Goal: Task Accomplishment & Management: Manage account settings

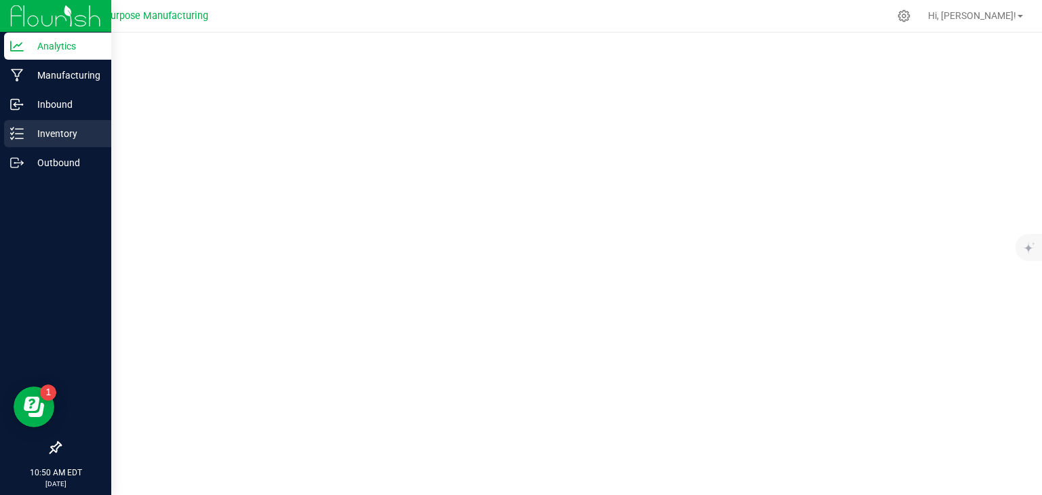
click at [65, 134] on p "Inventory" at bounding box center [64, 133] width 81 height 16
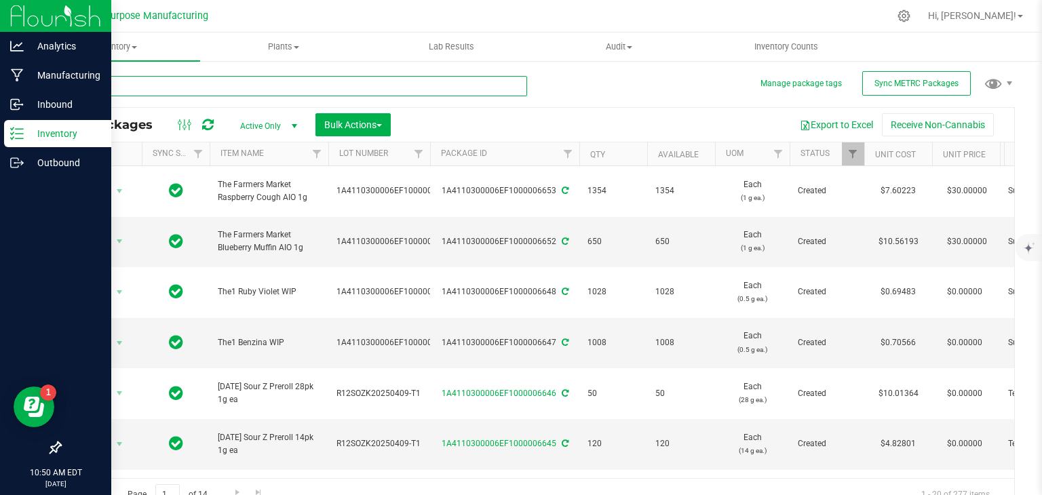
click at [170, 89] on input "text" at bounding box center [293, 86] width 467 height 20
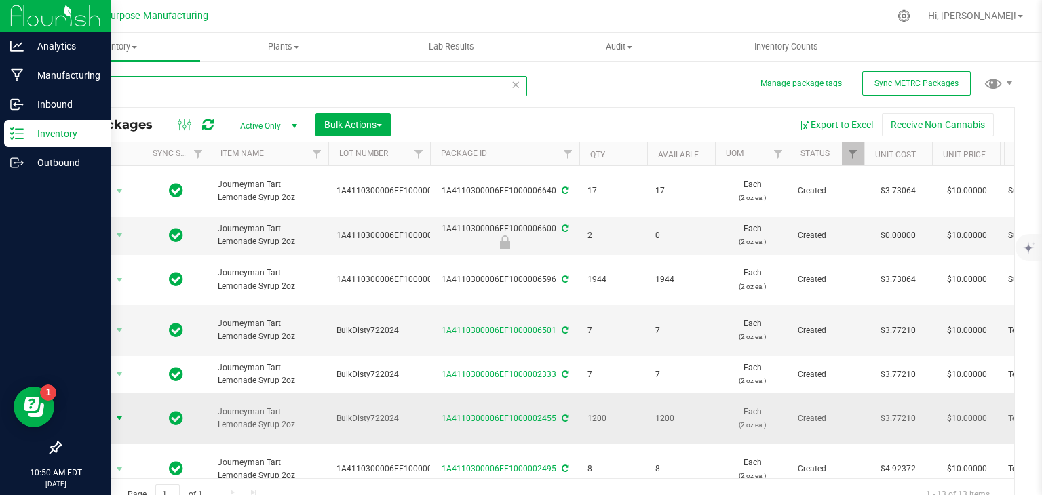
type input "tart"
click at [122, 413] on span "select" at bounding box center [119, 418] width 11 height 11
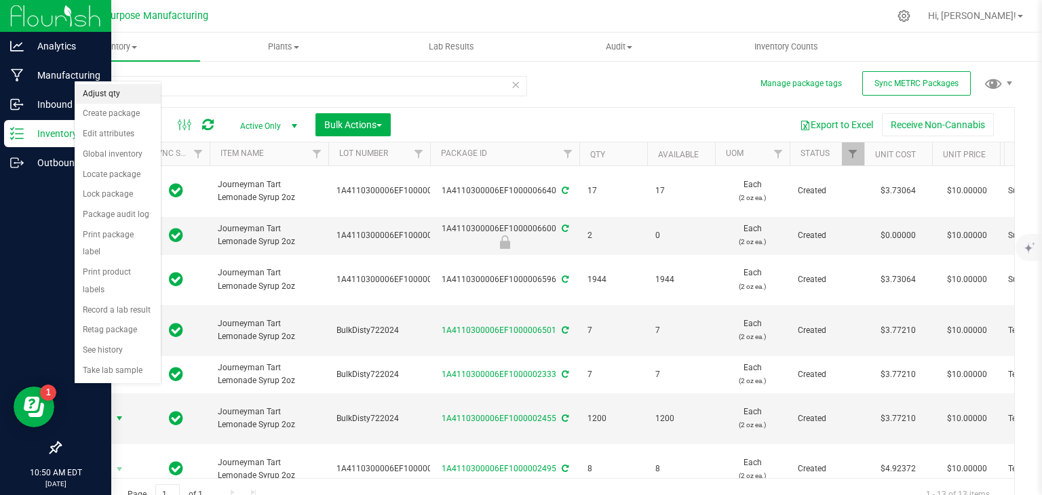
click at [104, 96] on li "Adjust qty" at bounding box center [118, 94] width 86 height 20
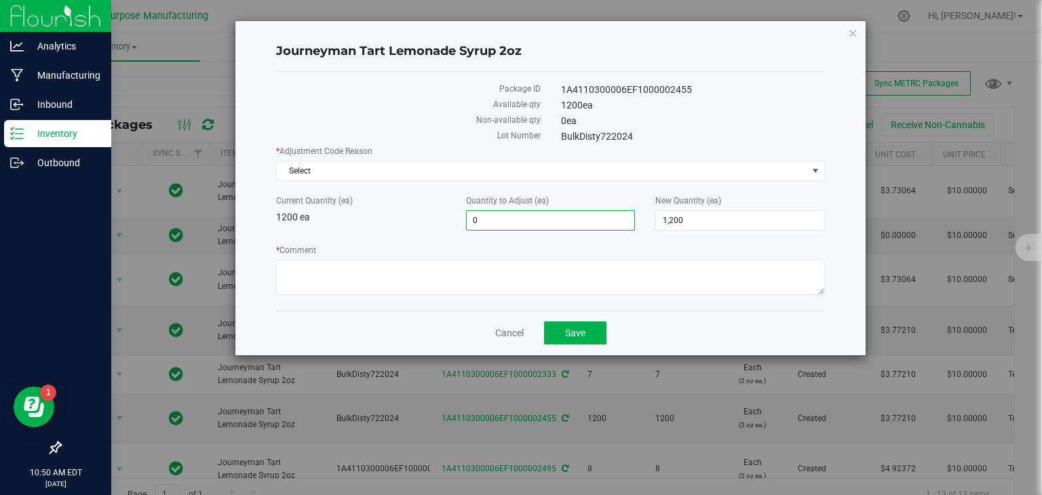
click at [511, 218] on span "0 0" at bounding box center [551, 220] width 170 height 20
type input "24"
type input "1,224"
click at [661, 239] on div "* Adjustment Code Reason Select Select API Adjustment Error Drying Entry Error …" at bounding box center [550, 222] width 549 height 154
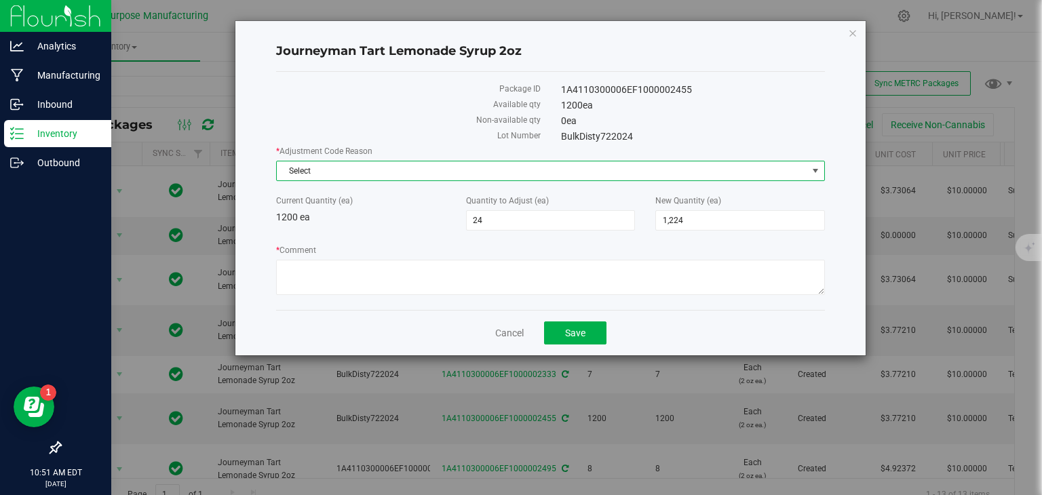
click at [357, 174] on span "Select" at bounding box center [542, 170] width 530 height 19
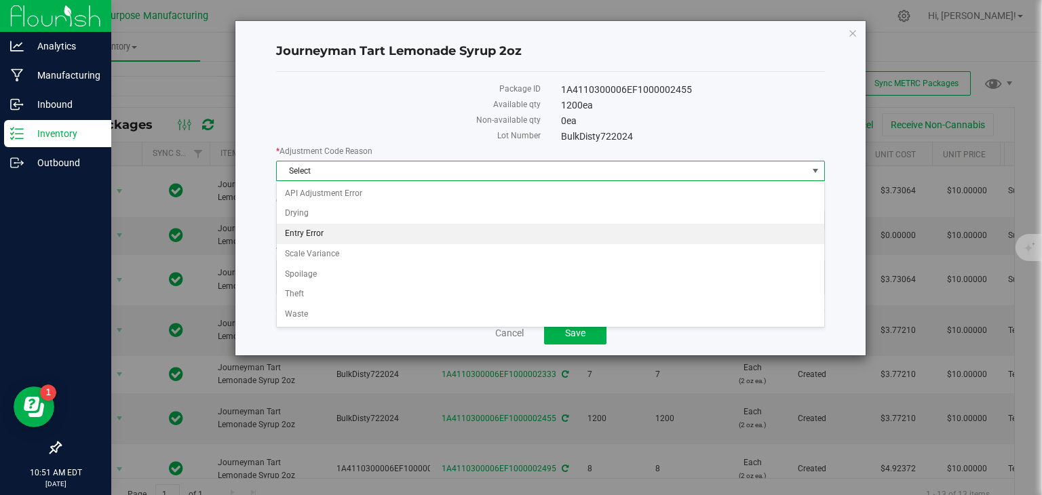
click at [330, 230] on li "Entry Error" at bounding box center [550, 234] width 547 height 20
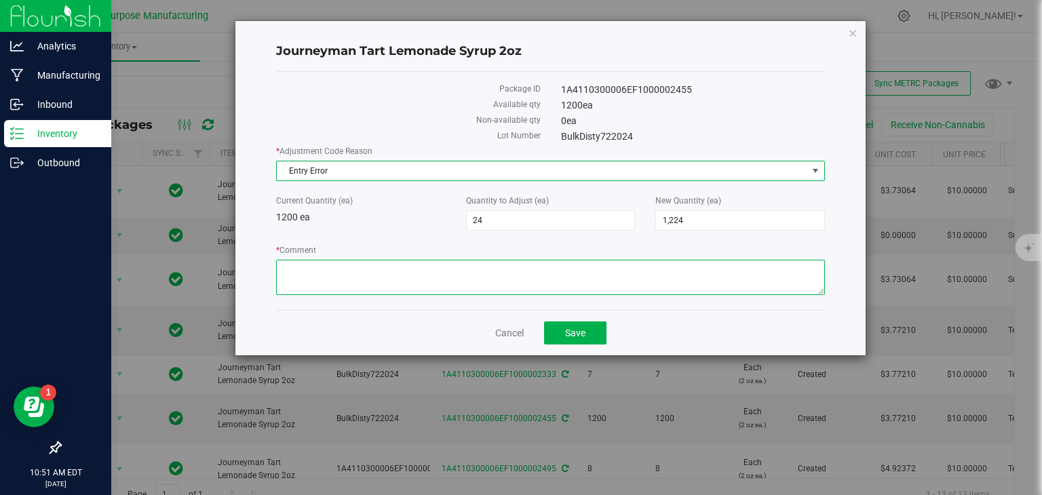
click at [330, 275] on textarea "* Comment" at bounding box center [550, 277] width 549 height 35
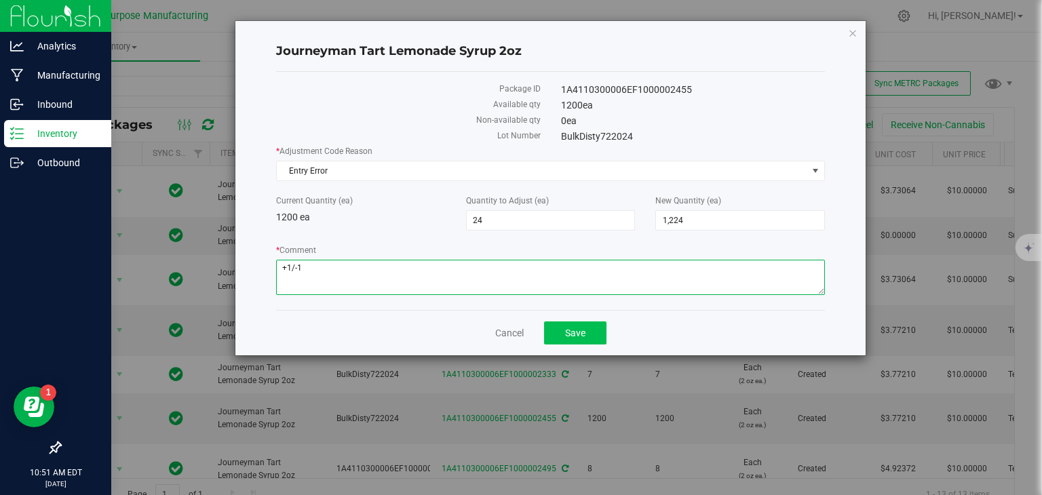
type textarea "+1/-1"
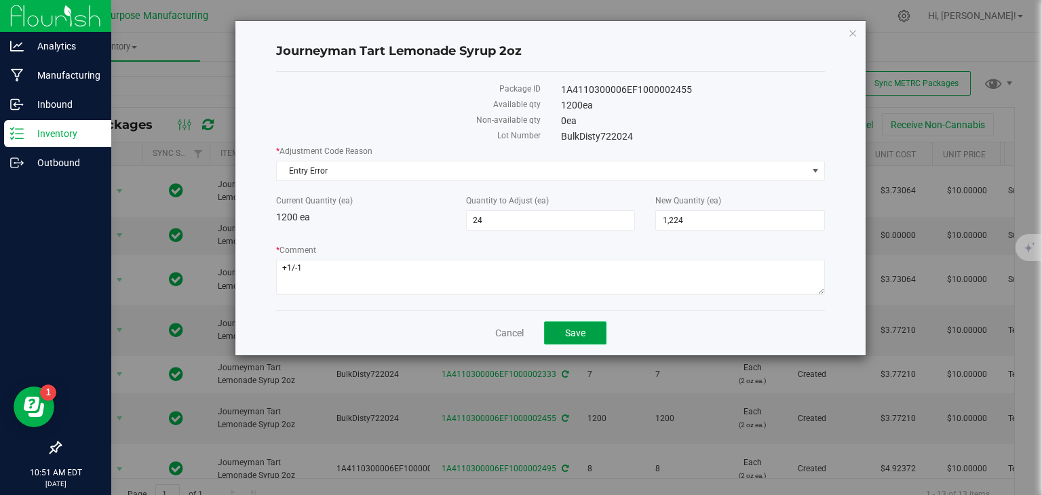
click at [574, 338] on button "Save" at bounding box center [575, 332] width 62 height 23
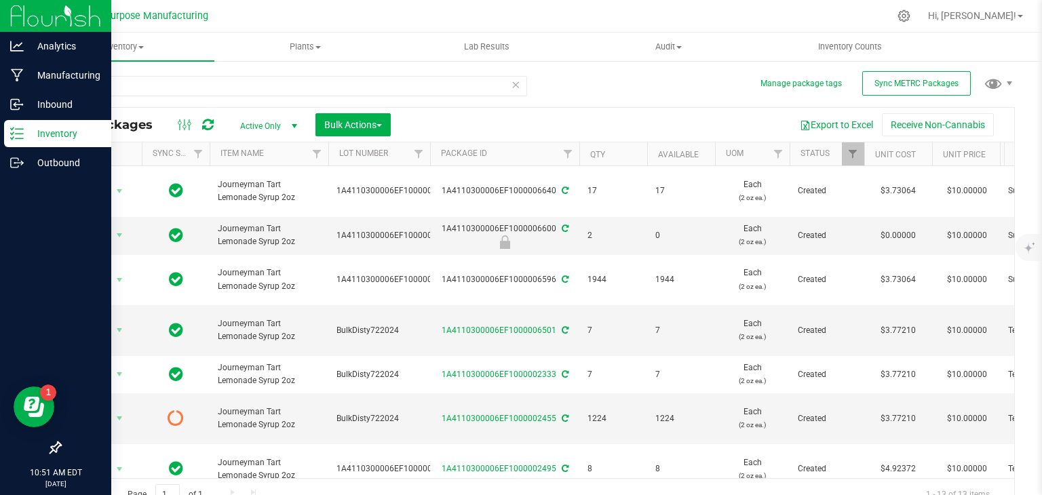
click at [207, 125] on icon at bounding box center [208, 125] width 12 height 14
click at [50, 172] on div "Outbound" at bounding box center [57, 162] width 107 height 27
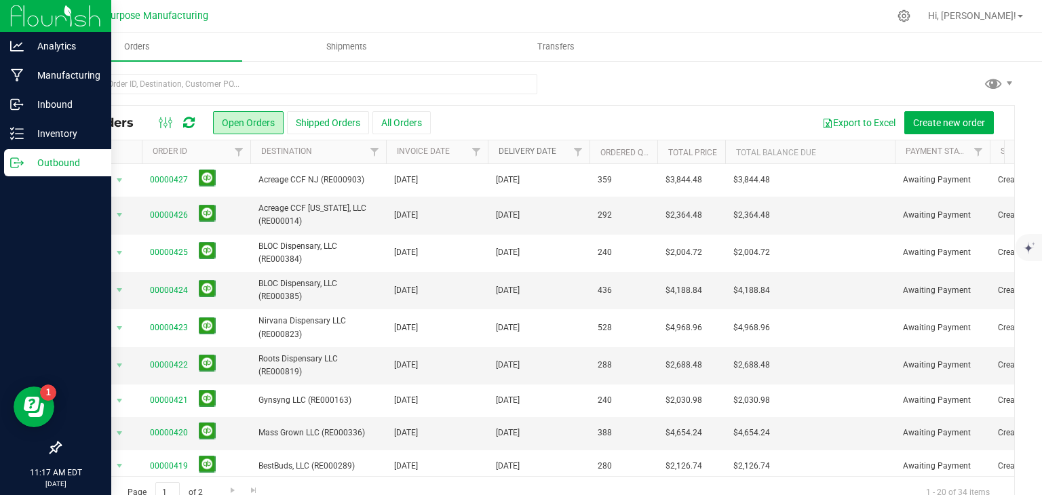
click at [521, 149] on link "Delivery Date" at bounding box center [527, 150] width 58 height 9
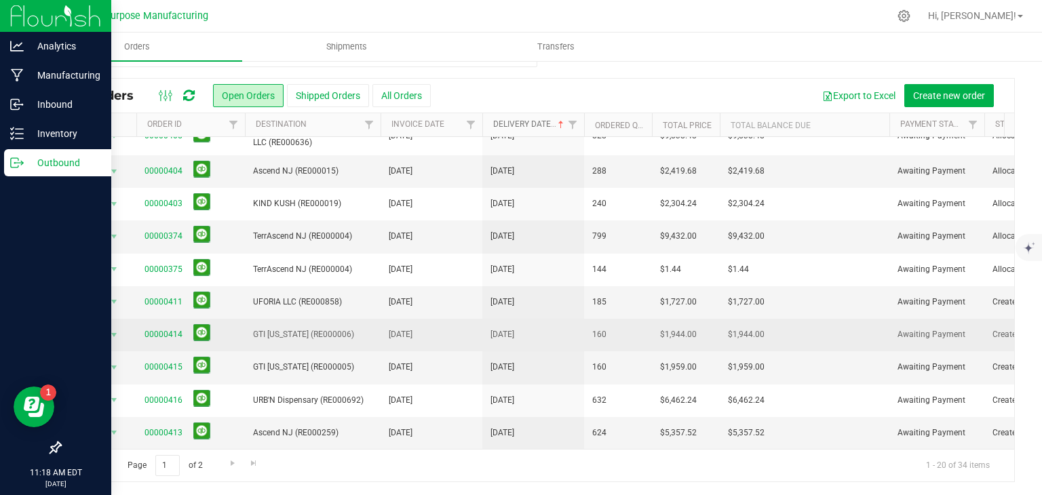
scroll to position [0, 5]
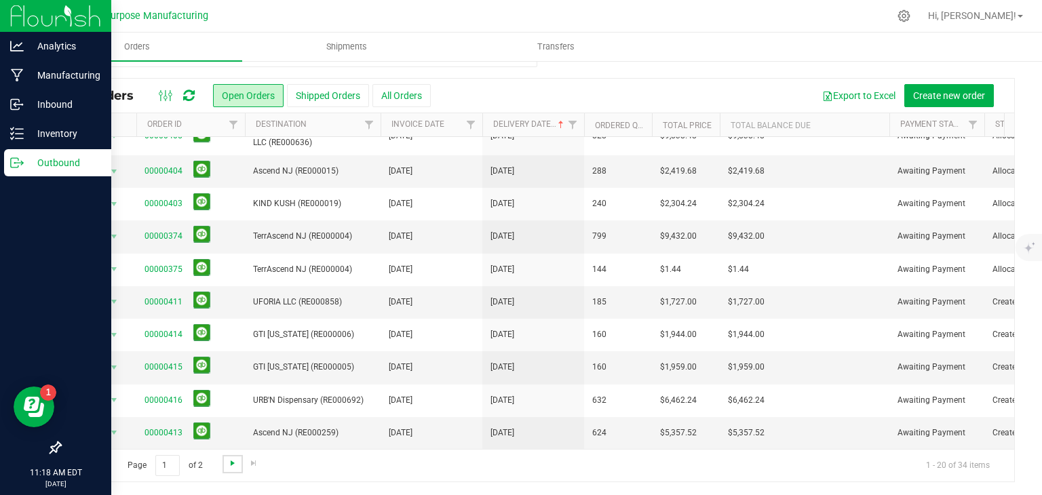
click at [235, 464] on span "Go to the next page" at bounding box center [232, 463] width 11 height 11
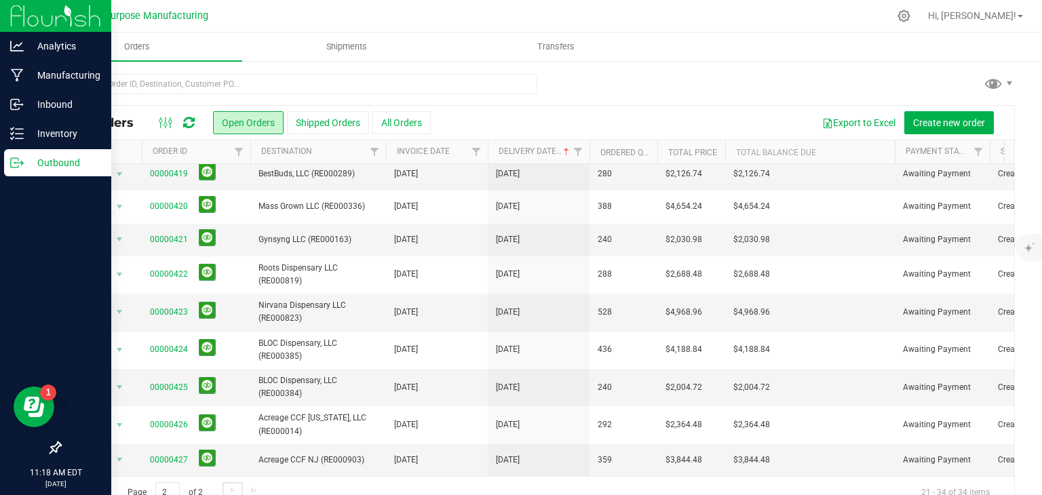
scroll to position [27, 0]
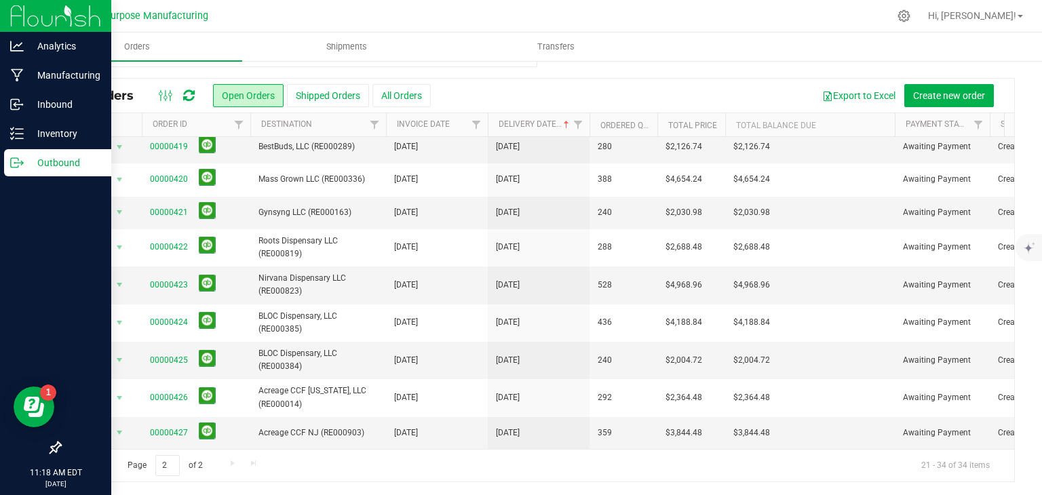
click at [95, 467] on span "Go to the previous page" at bounding box center [97, 463] width 11 height 11
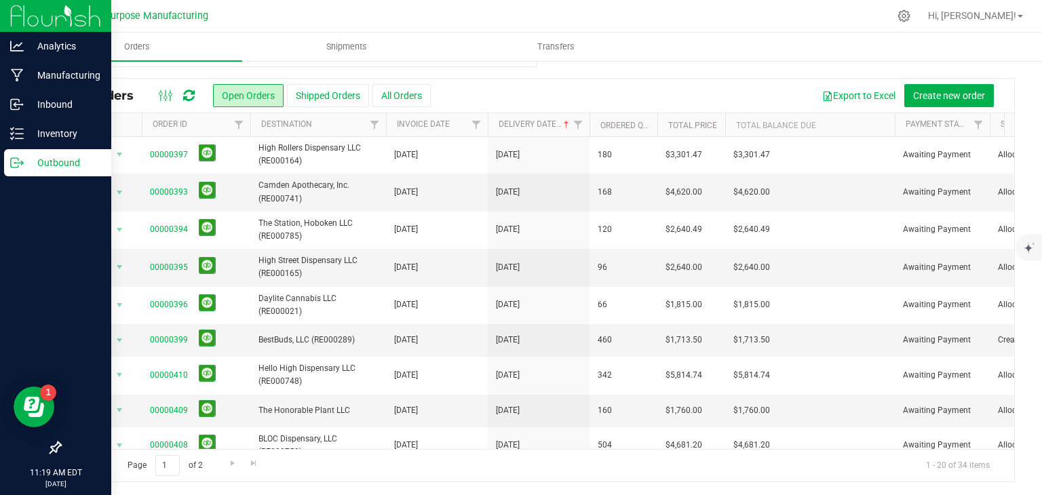
scroll to position [0, 0]
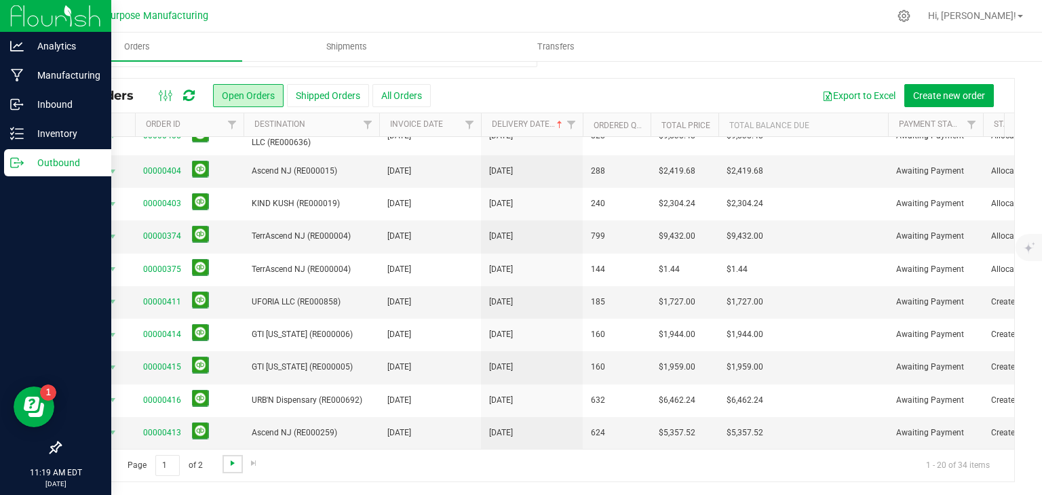
click at [236, 459] on span "Go to the next page" at bounding box center [232, 463] width 11 height 11
